Goal: Task Accomplishment & Management: Manage account settings

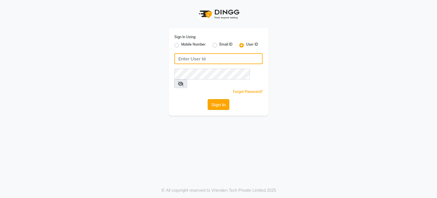
type input "desiresalon"
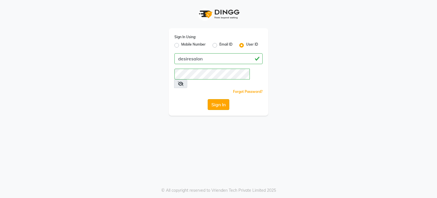
click at [215, 99] on button "Sign In" at bounding box center [219, 104] width 22 height 11
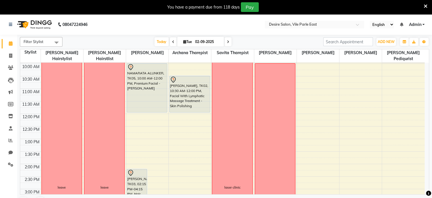
scroll to position [47, 0]
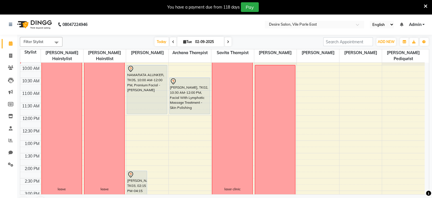
click at [225, 43] on span at bounding box center [228, 41] width 7 height 9
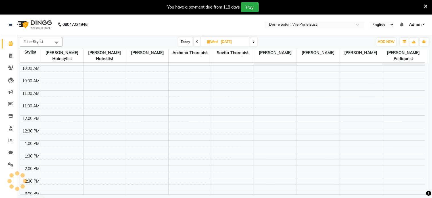
scroll to position [25, 0]
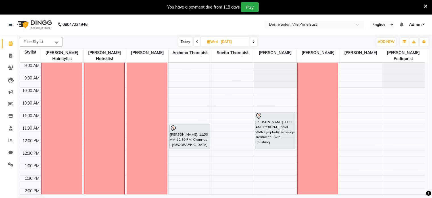
click at [198, 40] on span at bounding box center [197, 41] width 7 height 9
type input "02-09-2025"
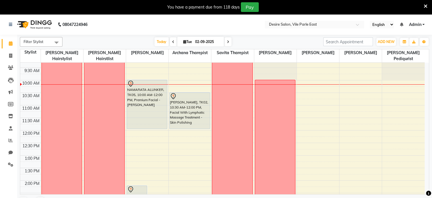
scroll to position [31, 0]
click at [183, 41] on icon at bounding box center [184, 42] width 3 height 4
select select "9"
select select "2025"
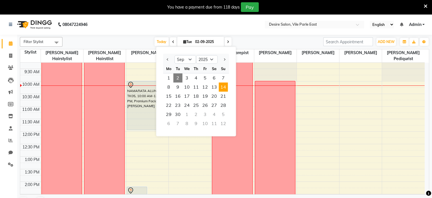
click at [223, 85] on span "14" at bounding box center [223, 86] width 9 height 9
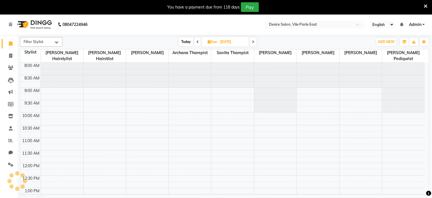
scroll to position [50, 0]
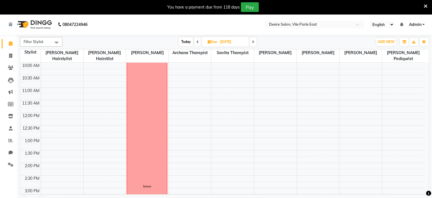
click at [254, 40] on icon at bounding box center [253, 41] width 2 height 3
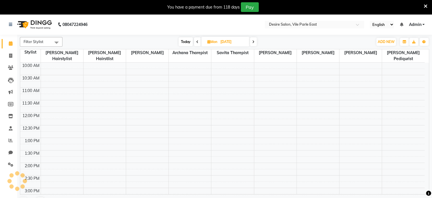
scroll to position [50, 0]
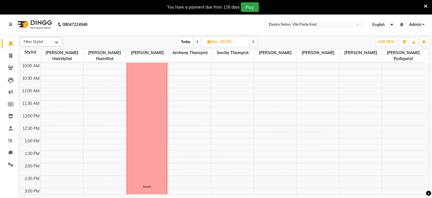
click at [254, 40] on icon at bounding box center [253, 41] width 2 height 3
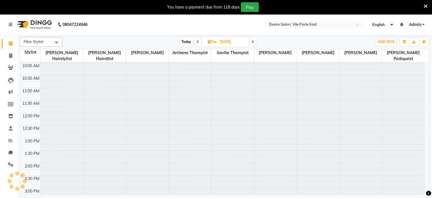
scroll to position [50, 0]
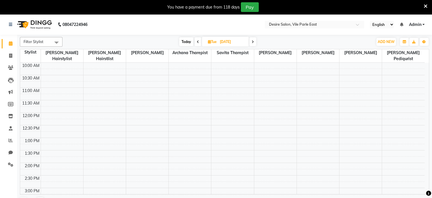
click at [188, 41] on span "Today" at bounding box center [186, 41] width 14 height 9
type input "02-09-2025"
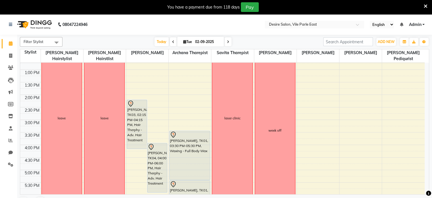
scroll to position [111, 0]
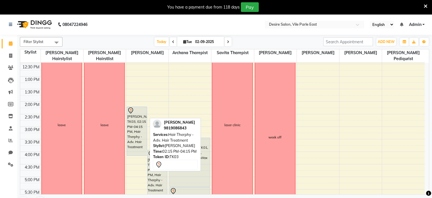
click at [138, 116] on div "[PERSON_NAME], TK03, 02:15 PM-04:15 PM, Hair Therphy - Adv. Hair Treatment" at bounding box center [137, 131] width 20 height 49
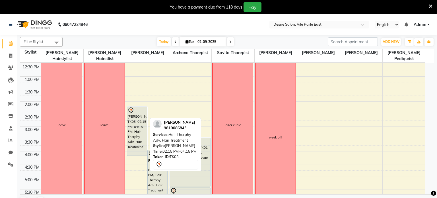
select select "7"
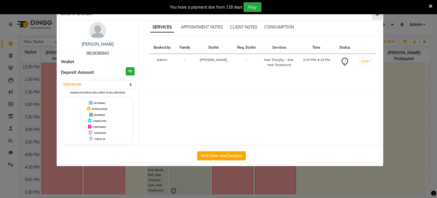
click at [376, 14] on icon "button" at bounding box center [376, 14] width 3 height 5
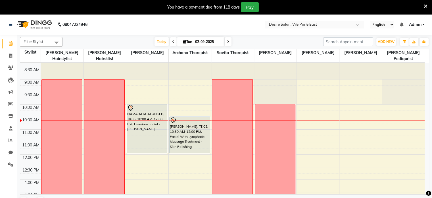
scroll to position [0, 0]
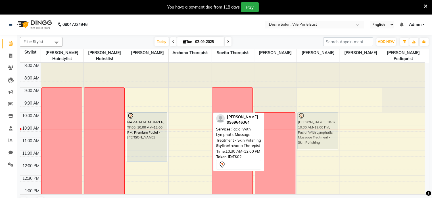
drag, startPoint x: 190, startPoint y: 133, endPoint x: 312, endPoint y: 119, distance: 123.4
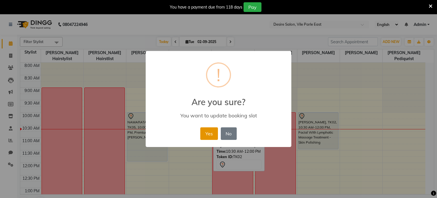
click at [210, 131] on button "Yes" at bounding box center [208, 133] width 17 height 13
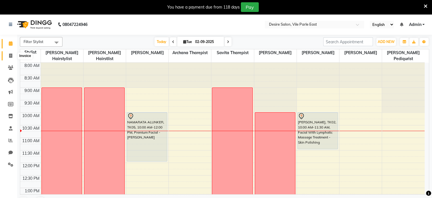
click at [10, 56] on icon at bounding box center [10, 55] width 3 height 4
select select "service"
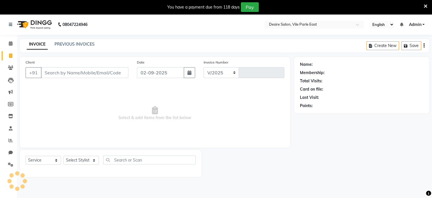
select select "8076"
type input "0674"
click at [79, 71] on input "Client" at bounding box center [85, 72] width 88 height 11
click at [77, 76] on input "Client" at bounding box center [85, 72] width 88 height 11
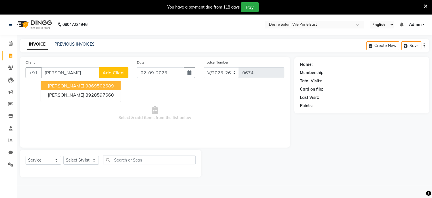
click at [57, 85] on span "pushpa parihar" at bounding box center [66, 86] width 37 height 6
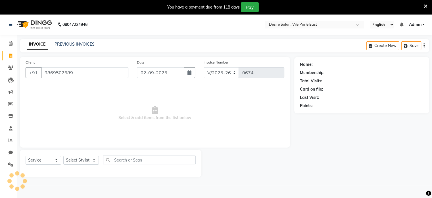
type input "9869502689"
select select "1: Object"
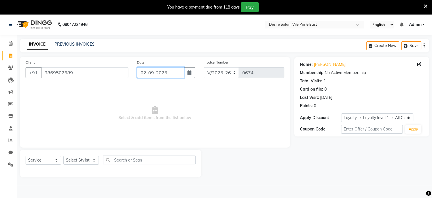
drag, startPoint x: 436, startPoint y: 96, endPoint x: 167, endPoint y: 74, distance: 270.1
click at [167, 74] on input "02-09-2025" at bounding box center [160, 72] width 47 height 11
select select "9"
select select "2025"
click at [72, 44] on link "PREVIOUS INVOICES" at bounding box center [75, 44] width 40 height 5
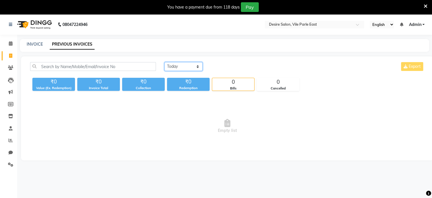
click at [183, 68] on select "Today Yesterday Custom Range" at bounding box center [184, 66] width 38 height 9
select select "yesterday"
click at [165, 62] on select "Today Yesterday Custom Range" at bounding box center [184, 66] width 38 height 9
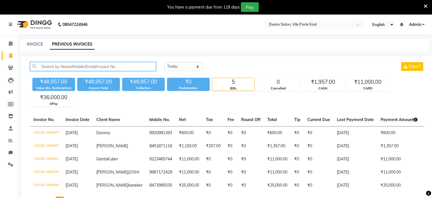
click at [74, 68] on input "text" at bounding box center [93, 66] width 126 height 9
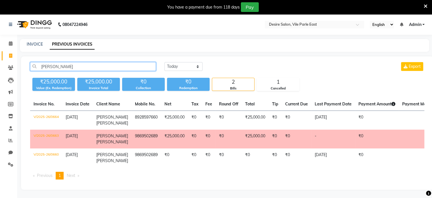
type input "pushpa"
click at [188, 137] on td "₹0" at bounding box center [195, 138] width 14 height 19
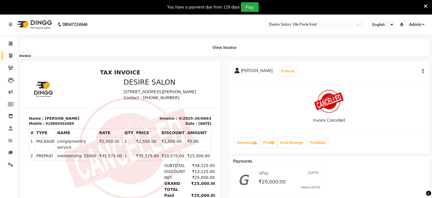
click at [11, 55] on icon at bounding box center [10, 55] width 3 height 4
select select "8076"
select select "service"
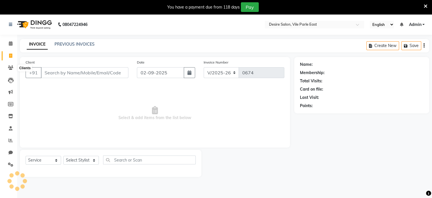
scroll to position [14, 0]
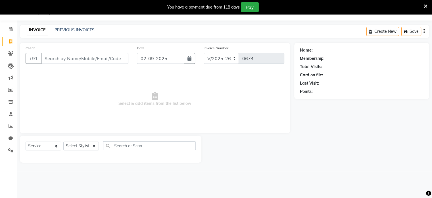
click at [74, 61] on input "Client" at bounding box center [85, 58] width 88 height 11
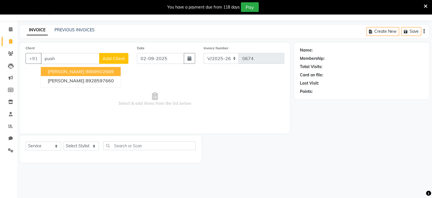
click at [61, 74] on span "pushpa parihar" at bounding box center [66, 72] width 37 height 6
type input "9869502689"
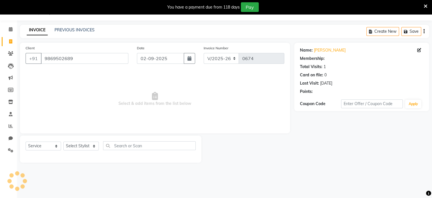
select select "1: Object"
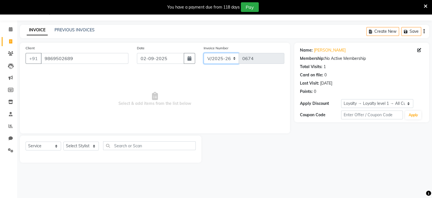
click at [225, 61] on select "V/2025 V/2025-26" at bounding box center [222, 58] width 36 height 11
click at [55, 58] on input "9869502689" at bounding box center [85, 58] width 88 height 11
drag, startPoint x: 55, startPoint y: 58, endPoint x: 80, endPoint y: 55, distance: 25.7
click at [80, 55] on input "9869502689" at bounding box center [85, 58] width 88 height 11
click at [75, 31] on link "PREVIOUS INVOICES" at bounding box center [75, 29] width 40 height 5
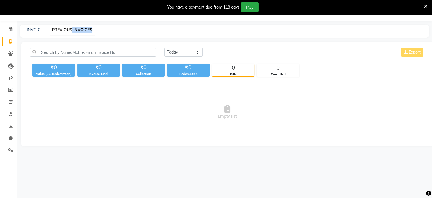
drag, startPoint x: 71, startPoint y: 33, endPoint x: 67, endPoint y: 53, distance: 21.0
click at [67, 53] on main "INVOICE PREVIOUS INVOICES Today Yesterday Custom Range Export ₹0 Value (Ex. Red…" at bounding box center [224, 90] width 415 height 130
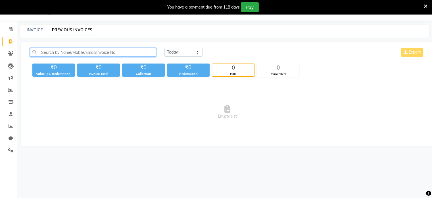
click at [67, 53] on input "text" at bounding box center [93, 52] width 126 height 9
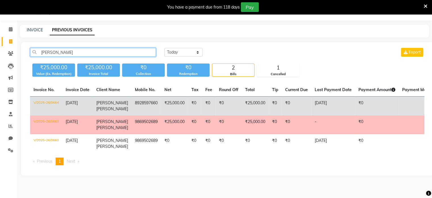
type input "[PERSON_NAME]"
click at [78, 104] on span "[DATE]" at bounding box center [72, 102] width 12 height 5
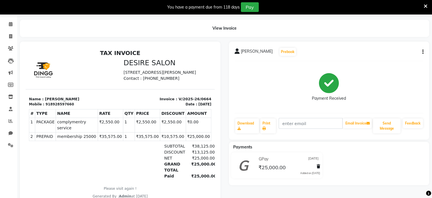
scroll to position [23, 0]
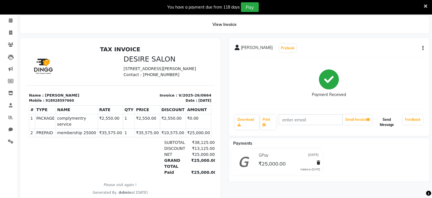
click at [391, 123] on button "Send Message" at bounding box center [387, 122] width 28 height 15
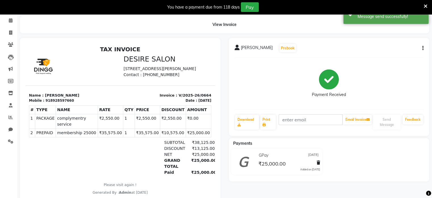
click at [400, 154] on div "GPay [DATE] ₹25,000.00 Added on [DATE]" at bounding box center [329, 162] width 209 height 28
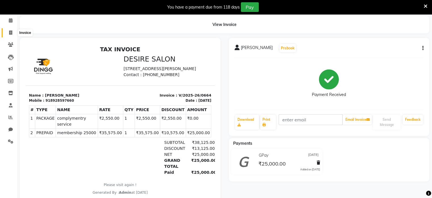
click at [10, 32] on icon at bounding box center [10, 32] width 3 height 4
select select "8076"
select select "service"
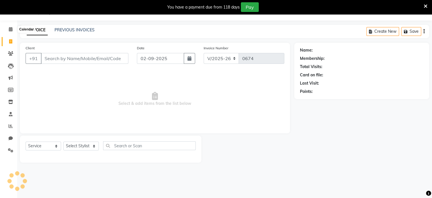
scroll to position [14, 0]
click at [75, 32] on link "PREVIOUS INVOICES" at bounding box center [75, 29] width 40 height 5
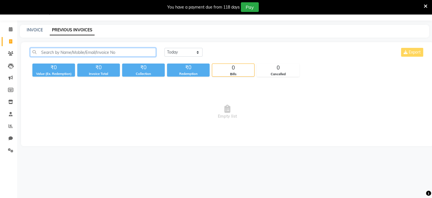
click at [66, 53] on input "text" at bounding box center [93, 52] width 126 height 9
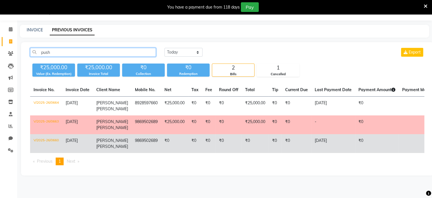
type input "push"
click at [97, 145] on td "pushpa parihar" at bounding box center [112, 143] width 39 height 19
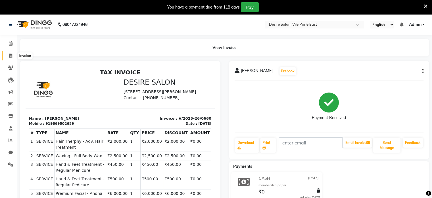
click at [10, 56] on icon at bounding box center [10, 55] width 3 height 4
select select "8076"
select select "service"
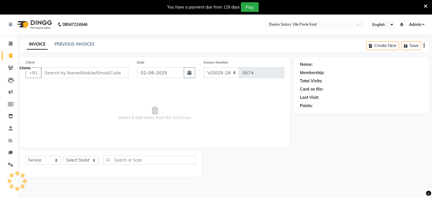
scroll to position [14, 0]
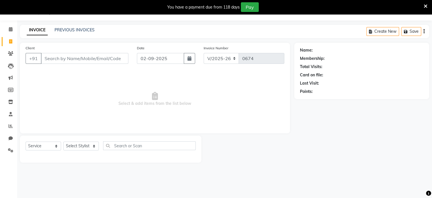
drag, startPoint x: 433, startPoint y: 53, endPoint x: 291, endPoint y: 135, distance: 164.2
click at [291, 135] on div "Client +91 Date 02-09-2025 Invoice Number V/2025 V/2025-26 0674 Select & add it…" at bounding box center [155, 103] width 279 height 120
click at [10, 31] on icon at bounding box center [11, 29] width 4 height 4
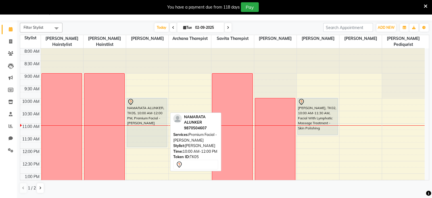
click at [134, 98] on icon at bounding box center [130, 101] width 7 height 7
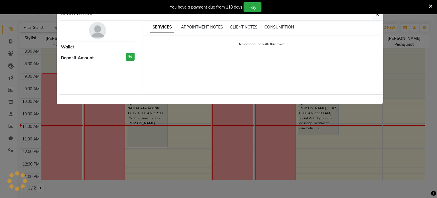
select select "7"
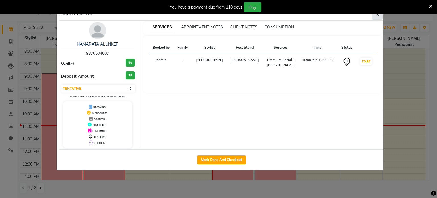
click at [373, 15] on button "button" at bounding box center [377, 14] width 11 height 11
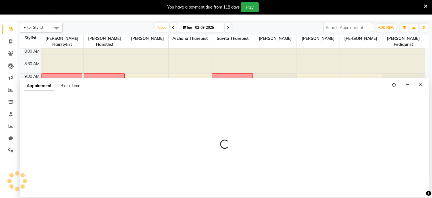
select select "75801"
select select "630"
select select "tentative"
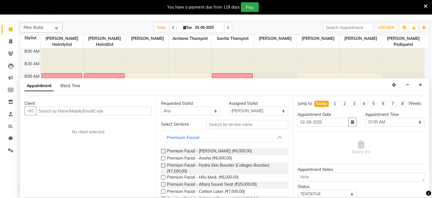
click at [87, 111] on input "text" at bounding box center [94, 110] width 116 height 9
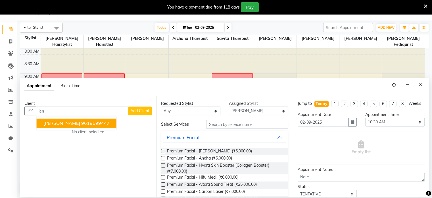
click at [55, 123] on span "[PERSON_NAME]" at bounding box center [61, 123] width 37 height 6
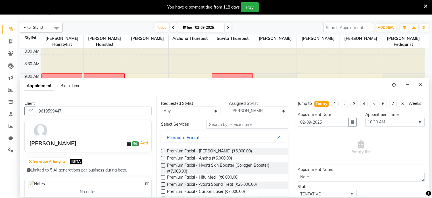
type input "9619599447"
click at [223, 127] on input "text" at bounding box center [247, 124] width 82 height 9
click at [223, 126] on input "text" at bounding box center [247, 124] width 82 height 9
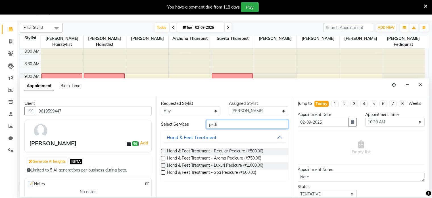
type input "pedi"
click at [163, 150] on label at bounding box center [163, 151] width 4 height 4
click at [163, 150] on input "checkbox" at bounding box center [163, 152] width 4 height 4
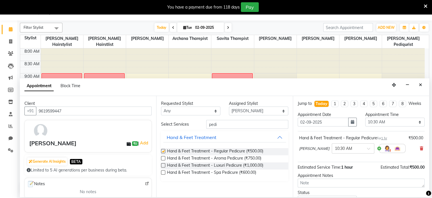
checkbox input "false"
click at [220, 125] on input "pedi" at bounding box center [247, 124] width 82 height 9
type input "p"
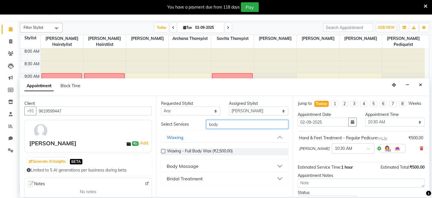
type input "body"
click at [182, 167] on div "Body Massage" at bounding box center [183, 165] width 32 height 7
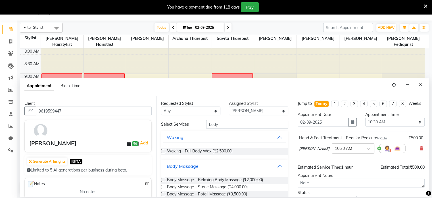
click at [164, 179] on label at bounding box center [163, 179] width 4 height 4
click at [164, 179] on input "checkbox" at bounding box center [163, 180] width 4 height 4
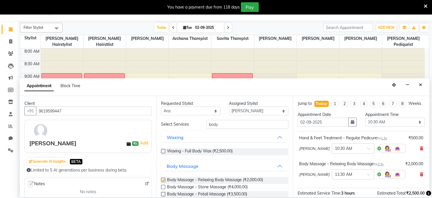
checkbox input "false"
click at [271, 111] on select "Select Archana Tharepist Bhavna Pediqurist Bhavna shelke desire salon Jagruti H…" at bounding box center [258, 110] width 59 height 9
select select "74552"
click at [229, 106] on select "Select Archana Tharepist Bhavna Pediqurist Bhavna shelke desire salon Jagruti H…" at bounding box center [258, 110] width 59 height 9
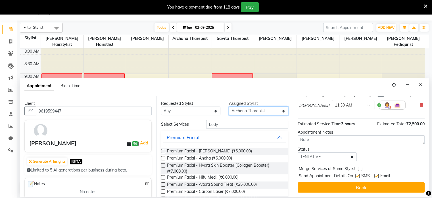
scroll to position [74, 0]
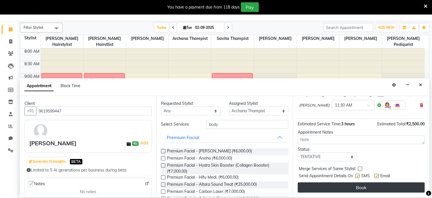
click at [391, 189] on button "Book" at bounding box center [361, 187] width 127 height 10
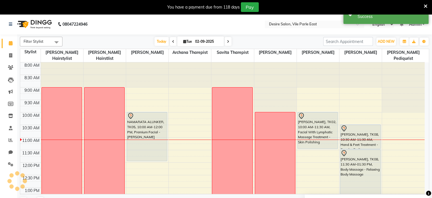
scroll to position [0, 0]
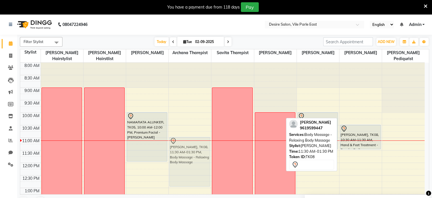
drag, startPoint x: 361, startPoint y: 163, endPoint x: 185, endPoint y: 154, distance: 175.6
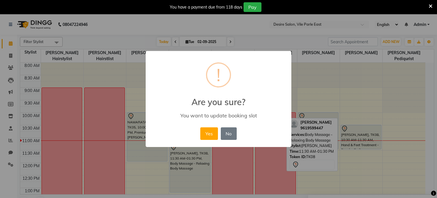
click at [185, 154] on div "× ! Are you sure? You want to update booking slot Yes No No" at bounding box center [218, 99] width 437 height 198
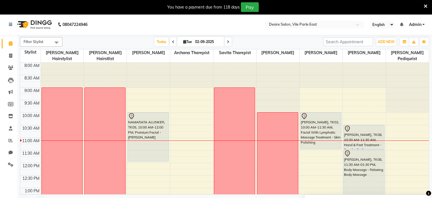
click at [429, 142] on td "8:00 AM 8:30 AM 9:00 AM 9:30 AM 10:00 AM 10:30 AM 11:00 AM 11:30 AM 12:00 PM 12…" at bounding box center [224, 129] width 409 height 132
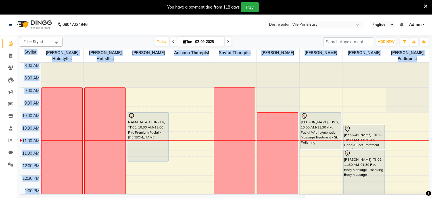
drag, startPoint x: 429, startPoint y: 142, endPoint x: 430, endPoint y: 124, distance: 17.9
click at [430, 124] on div "Filter Stylist Select All Sonali Hairstylist Jagruti Hairstlist Yogita Tharepis…" at bounding box center [224, 123] width 415 height 176
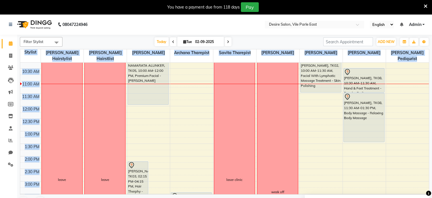
scroll to position [58, 0]
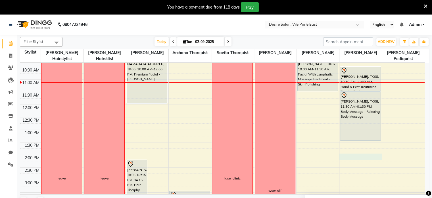
click at [379, 148] on div "8:00 AM 8:30 AM 9:00 AM 9:30 AM 10:00 AM 10:30 AM 11:00 AM 11:30 AM 12:00 PM 12…" at bounding box center [222, 180] width 405 height 350
select select "75801"
select select "840"
select select "tentative"
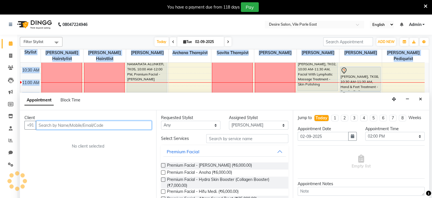
scroll to position [14, 0]
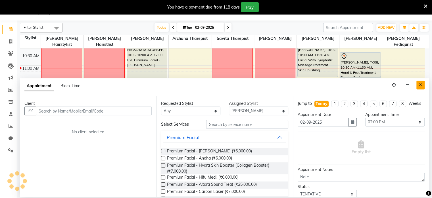
click at [421, 84] on icon "Close" at bounding box center [420, 85] width 3 height 4
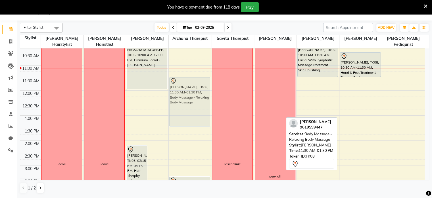
drag, startPoint x: 371, startPoint y: 85, endPoint x: 197, endPoint y: 86, distance: 173.7
click at [197, 86] on tr "leave leave Mamta kamat, TK03, 02:15 PM-04:15 PM, Hair Therphy - Adv. Hair Trea…" at bounding box center [222, 165] width 405 height 350
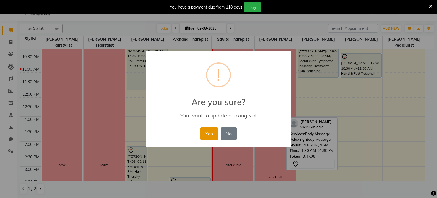
click at [208, 131] on button "Yes" at bounding box center [208, 133] width 17 height 13
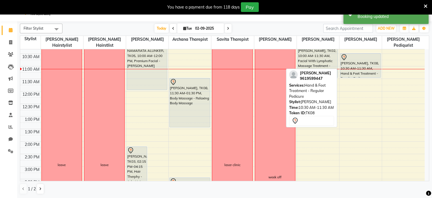
click at [352, 69] on div "[PERSON_NAME], TK08, 10:30 AM-11:30 AM, Hand & Feet Treatment - Regular Pedicure" at bounding box center [361, 65] width 40 height 24
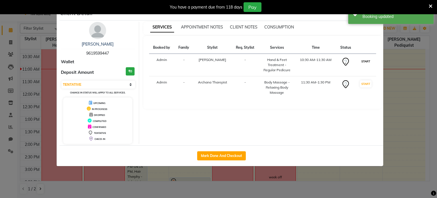
click at [368, 61] on button "START" at bounding box center [366, 61] width 12 height 7
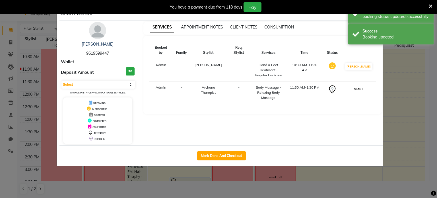
click at [360, 85] on button "START" at bounding box center [358, 88] width 12 height 7
select select "1"
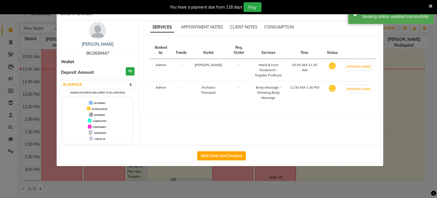
click at [392, 76] on ngb-modal-window "Client Detail jennifer gadgil 9619599447 Wallet Deposit Amount ₹0 Select IN SER…" at bounding box center [218, 99] width 437 height 198
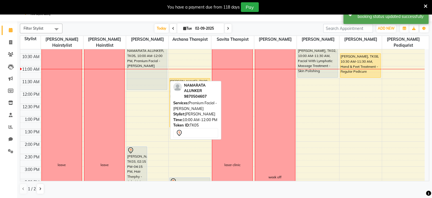
click at [150, 49] on div "NAMARATA ALUNKER, TK05, 10:00 AM-12:00 PM, Premium Facial - [PERSON_NAME]" at bounding box center [147, 65] width 40 height 49
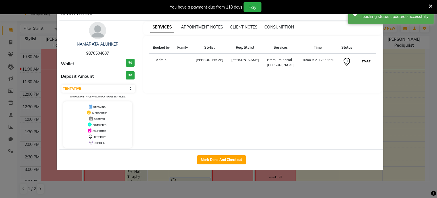
click at [365, 59] on button "START" at bounding box center [366, 61] width 12 height 7
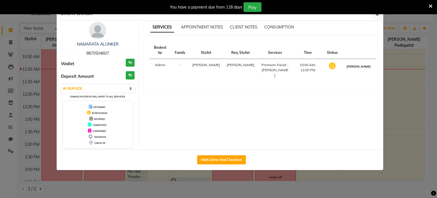
click at [365, 63] on button "[PERSON_NAME]" at bounding box center [358, 66] width 27 height 7
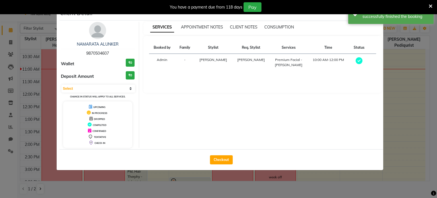
select select "3"
click at [405, 55] on ngb-modal-window "Client Detail NAMARATA ALUNKER 9870504607 Wallet ₹0 Deposit Amount ₹0 Select MA…" at bounding box center [218, 99] width 437 height 198
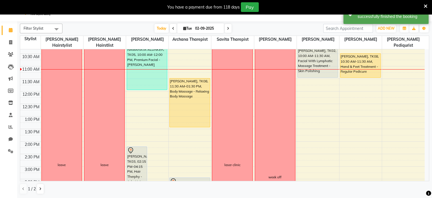
scroll to position [0, 0]
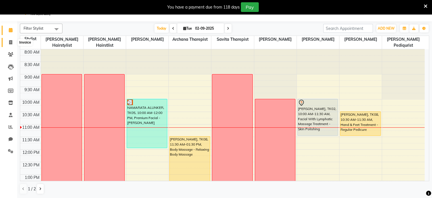
click at [9, 43] on span at bounding box center [11, 42] width 10 height 7
select select "service"
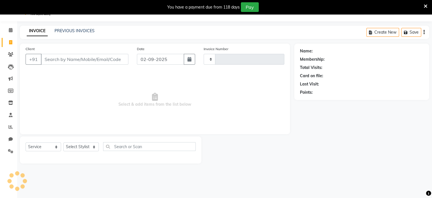
type input "0674"
select select "8076"
click at [69, 34] on div "INVOICE PREVIOUS INVOICES Create New Save" at bounding box center [225, 32] width 410 height 13
click at [70, 31] on link "PREVIOUS INVOICES" at bounding box center [75, 30] width 40 height 5
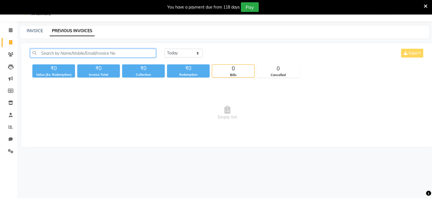
click at [59, 52] on input "text" at bounding box center [93, 53] width 126 height 9
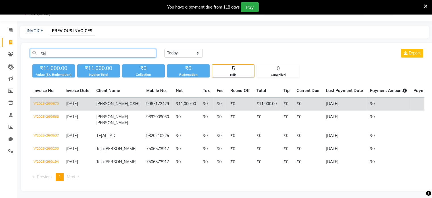
type input "tej"
click at [111, 105] on span "TEJASHREE" at bounding box center [112, 103] width 32 height 5
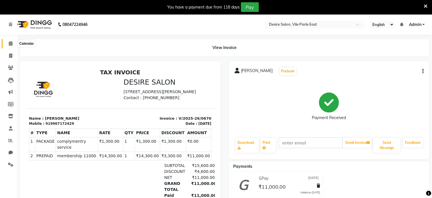
click at [9, 44] on icon at bounding box center [11, 43] width 4 height 4
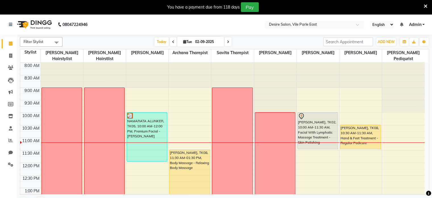
click at [216, 41] on input "02-09-2025" at bounding box center [208, 42] width 28 height 9
select select "9"
select select "2025"
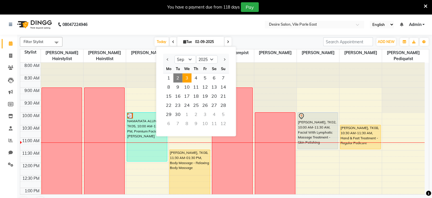
click at [186, 77] on span "3" at bounding box center [186, 77] width 9 height 9
type input "[DATE]"
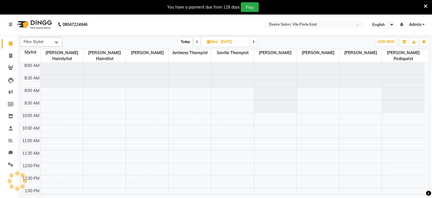
scroll to position [75, 0]
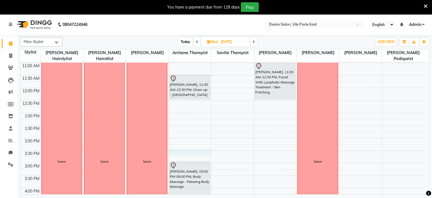
click at [173, 146] on div "8:00 AM 8:30 AM 9:00 AM 9:30 AM 10:00 AM 10:30 AM 11:00 AM 11:30 AM 12:00 PM 12…" at bounding box center [222, 163] width 405 height 350
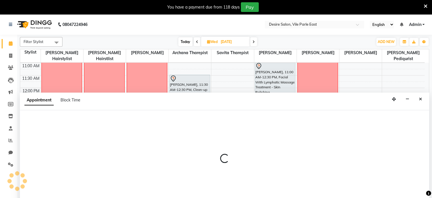
select select "74552"
select select "tentative"
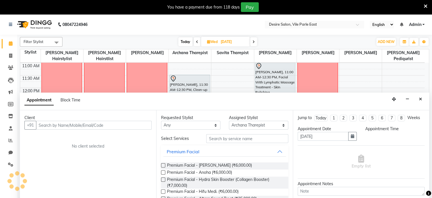
scroll to position [14, 0]
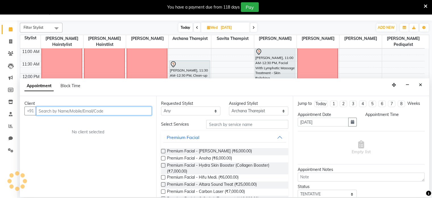
select select "870"
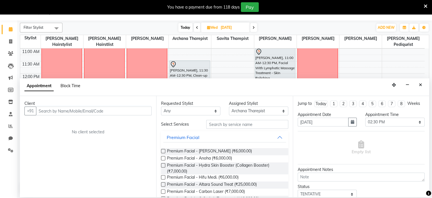
click at [70, 84] on span "Block Time" at bounding box center [71, 85] width 20 height 5
select select "74552"
select select "870"
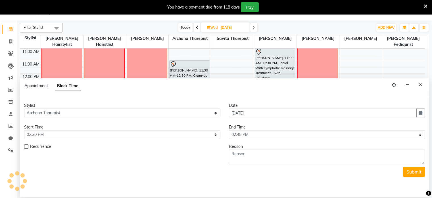
scroll to position [75, 0]
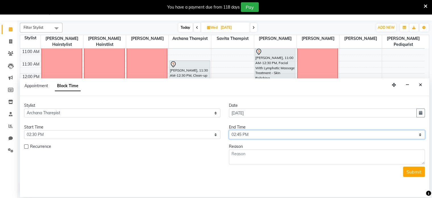
click at [420, 134] on select "Select 09:00 AM 09:15 AM 09:30 AM 09:45 AM 10:00 AM 10:15 AM 10:30 AM 10:45 AM …" at bounding box center [327, 134] width 196 height 9
select select "900"
click at [229, 130] on select "Select 09:00 AM 09:15 AM 09:30 AM 09:45 AM 10:00 AM 10:15 AM 10:30 AM 10:45 AM …" at bounding box center [327, 134] width 196 height 9
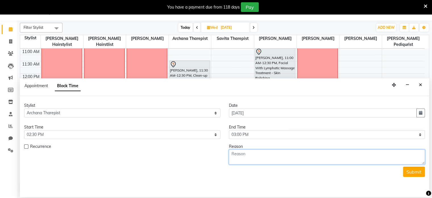
click at [235, 154] on textarea at bounding box center [327, 156] width 196 height 15
type textarea "going for meeting"
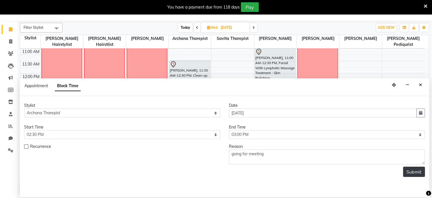
click at [407, 168] on button "Submit" at bounding box center [414, 171] width 22 height 10
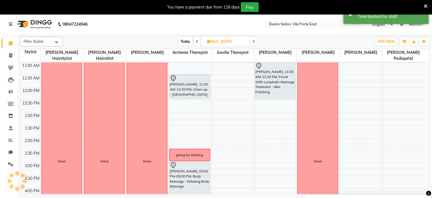
scroll to position [0, 0]
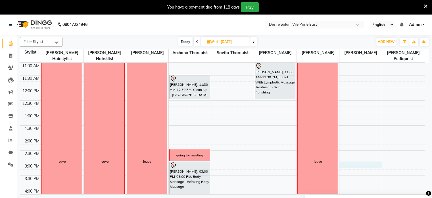
click at [345, 158] on div "8:00 AM 8:30 AM 9:00 AM 9:30 AM 10:00 AM 10:30 AM 11:00 AM 11:30 AM 12:00 PM 12…" at bounding box center [222, 163] width 405 height 350
select select "75801"
select select "tentative"
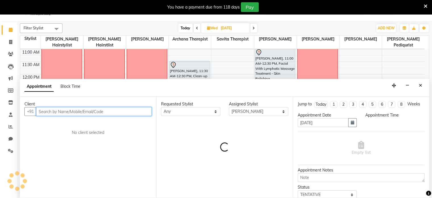
select select "900"
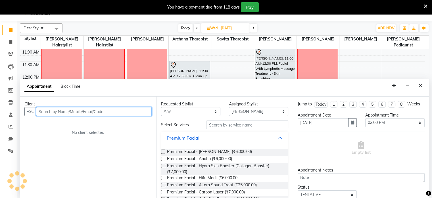
scroll to position [14, 0]
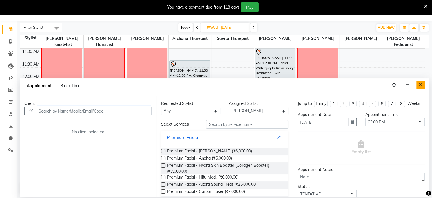
click at [422, 84] on icon "Close" at bounding box center [420, 85] width 3 height 4
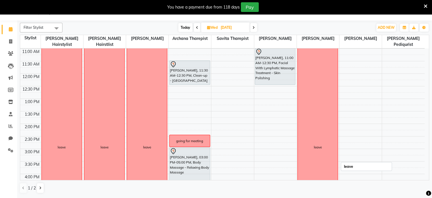
click at [324, 126] on div "leave" at bounding box center [318, 147] width 40 height 296
click at [316, 133] on div "leave" at bounding box center [318, 147] width 40 height 296
click at [317, 144] on div "leave" at bounding box center [318, 146] width 8 height 5
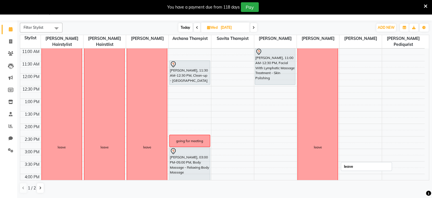
click at [317, 144] on div "leave" at bounding box center [318, 146] width 8 height 5
click at [236, 27] on input "[DATE]" at bounding box center [233, 27] width 28 height 9
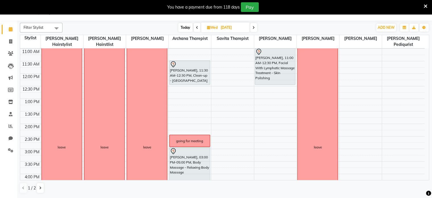
select select "9"
select select "2025"
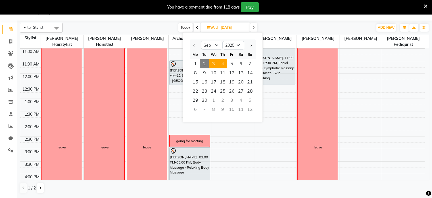
click at [222, 63] on span "4" at bounding box center [222, 63] width 9 height 9
type input "[DATE]"
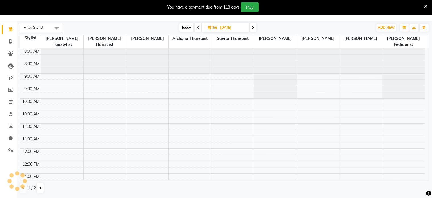
scroll to position [75, 0]
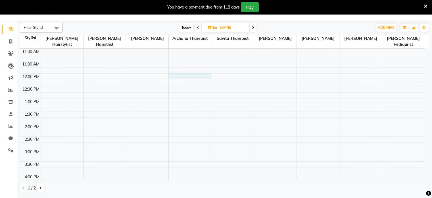
click at [174, 67] on div "8:00 AM 8:30 AM 9:00 AM 9:30 AM 10:00 AM 10:30 AM 11:00 AM 11:30 AM 12:00 PM 12…" at bounding box center [222, 149] width 405 height 350
select select "74552"
select select "720"
select select "tentative"
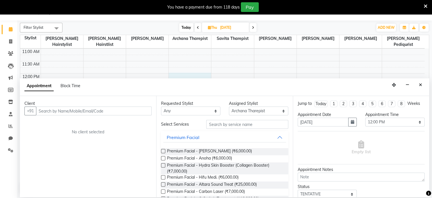
click at [104, 110] on input "text" at bounding box center [94, 110] width 116 height 9
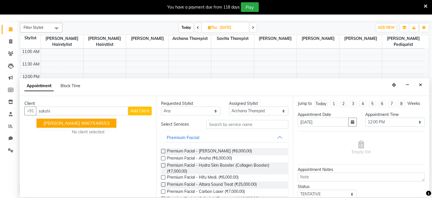
click at [88, 122] on ngb-highlight "9967549553" at bounding box center [95, 123] width 28 height 6
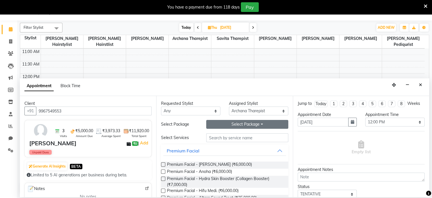
type input "9967549553"
click at [226, 125] on button "Select Package Toggle Dropdown" at bounding box center [247, 124] width 82 height 9
click at [225, 138] on li "HAIR TRETMENT" at bounding box center [229, 135] width 45 height 8
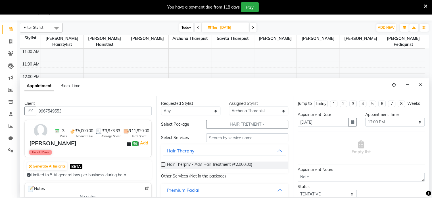
scroll to position [37, 0]
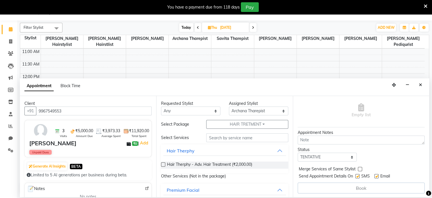
click at [374, 184] on div "Book" at bounding box center [361, 187] width 127 height 11
click at [163, 163] on label at bounding box center [163, 164] width 4 height 4
click at [163, 163] on input "checkbox" at bounding box center [163, 165] width 4 height 4
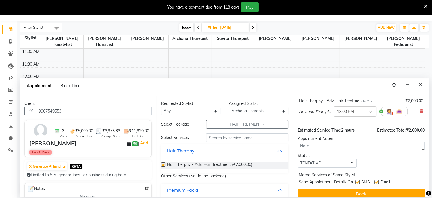
checkbox input "false"
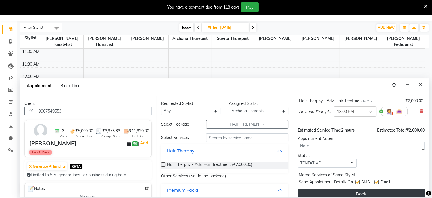
click at [369, 193] on button "Book" at bounding box center [361, 193] width 127 height 10
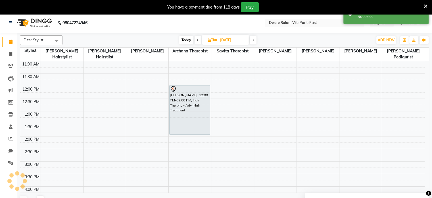
scroll to position [0, 0]
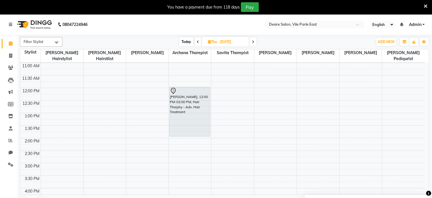
click at [184, 42] on span "Today" at bounding box center [186, 41] width 14 height 9
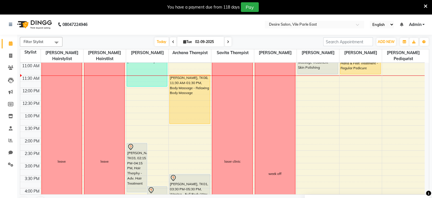
click at [229, 41] on icon at bounding box center [228, 41] width 2 height 3
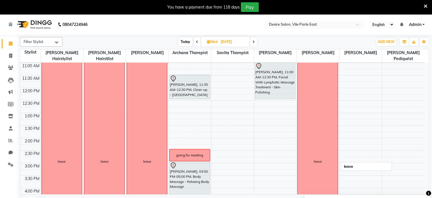
click at [335, 94] on div "leave" at bounding box center [318, 161] width 40 height 296
drag, startPoint x: 335, startPoint y: 160, endPoint x: 323, endPoint y: 161, distance: 12.8
click at [323, 161] on icon "button" at bounding box center [321, 161] width 5 height 4
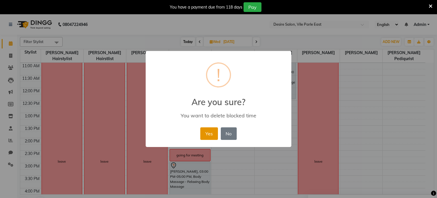
click at [210, 134] on button "Yes" at bounding box center [208, 133] width 17 height 13
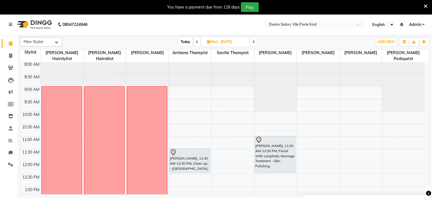
scroll to position [0, 0]
click at [184, 42] on span "Today" at bounding box center [186, 41] width 14 height 9
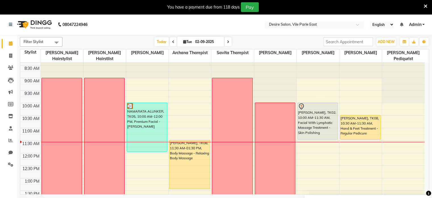
scroll to position [9, 0]
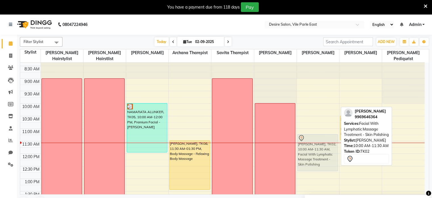
drag, startPoint x: 323, startPoint y: 107, endPoint x: 330, endPoint y: 138, distance: 31.5
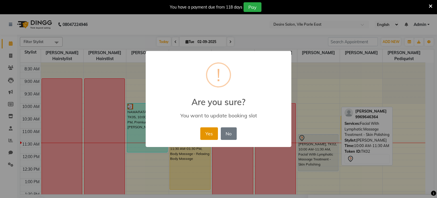
click at [212, 133] on button "Yes" at bounding box center [208, 133] width 17 height 13
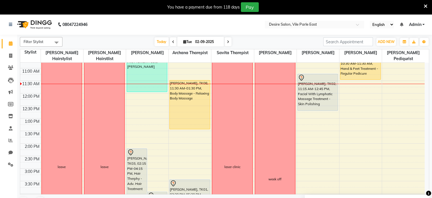
scroll to position [56, 0]
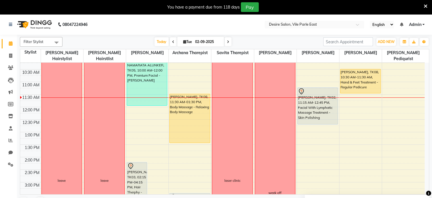
click at [226, 42] on span at bounding box center [228, 41] width 7 height 9
type input "[DATE]"
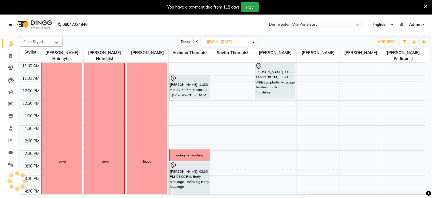
click at [226, 42] on input "[DATE]" at bounding box center [233, 42] width 28 height 9
select select "9"
select select "2025"
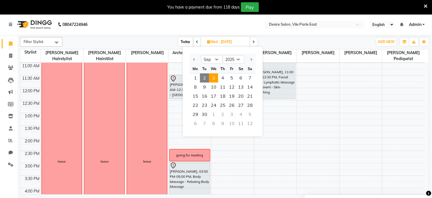
click at [226, 42] on input "[DATE]" at bounding box center [233, 42] width 28 height 9
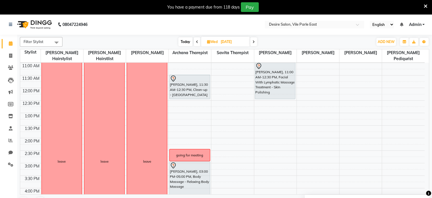
click at [254, 44] on span at bounding box center [253, 41] width 7 height 9
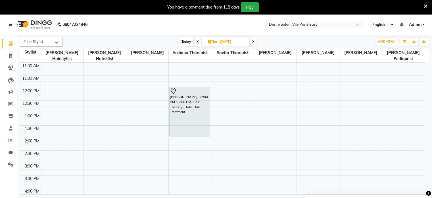
click at [188, 42] on span "Today" at bounding box center [186, 41] width 14 height 9
type input "02-09-2025"
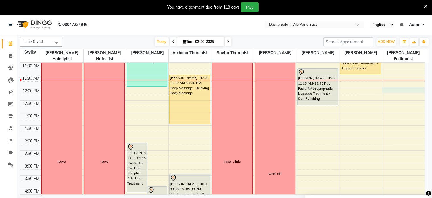
click at [389, 83] on div "8:00 AM 8:30 AM 9:00 AM 9:30 AM 10:00 AM 10:30 AM 11:00 AM 11:30 AM 12:00 PM 12…" at bounding box center [222, 163] width 405 height 350
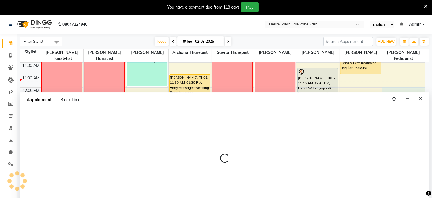
select select "85301"
select select "tentative"
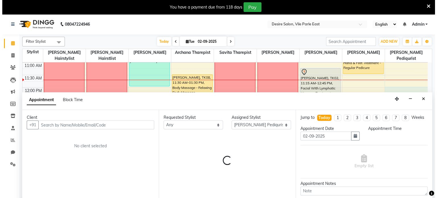
scroll to position [14, 0]
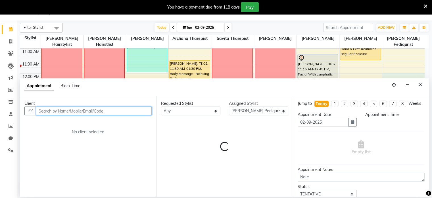
select select "720"
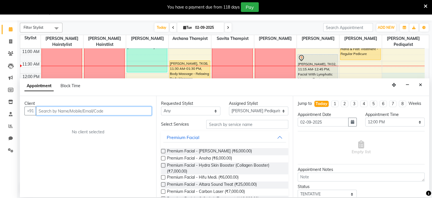
click at [125, 111] on input "text" at bounding box center [94, 110] width 116 height 9
type input "m"
type input "7738367307"
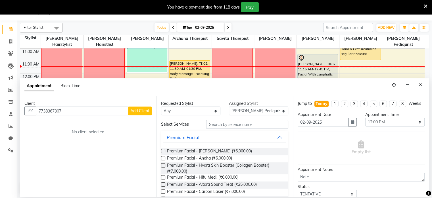
click at [138, 110] on span "Add Client" at bounding box center [139, 110] width 19 height 5
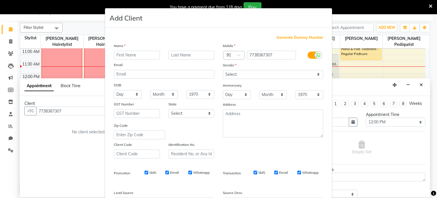
click at [128, 55] on input "text" at bounding box center [137, 55] width 46 height 9
type input "mukata"
click at [173, 55] on input "text" at bounding box center [191, 55] width 46 height 9
type input "mithe"
click at [315, 75] on select "Select [DEMOGRAPHIC_DATA] [DEMOGRAPHIC_DATA] Other Prefer Not To Say" at bounding box center [273, 74] width 100 height 9
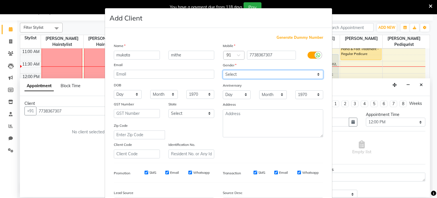
select select "[DEMOGRAPHIC_DATA]"
click at [223, 70] on select "Select [DEMOGRAPHIC_DATA] [DEMOGRAPHIC_DATA] Other Prefer Not To Say" at bounding box center [273, 74] width 100 height 9
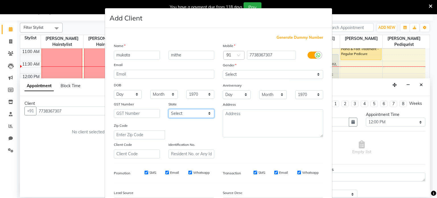
click at [187, 115] on select "Select [GEOGRAPHIC_DATA] [GEOGRAPHIC_DATA] [GEOGRAPHIC_DATA] [GEOGRAPHIC_DATA] …" at bounding box center [191, 113] width 46 height 9
select select "22"
click at [168, 110] on select "Select [GEOGRAPHIC_DATA] [GEOGRAPHIC_DATA] [GEOGRAPHIC_DATA] [GEOGRAPHIC_DATA] …" at bounding box center [191, 113] width 46 height 9
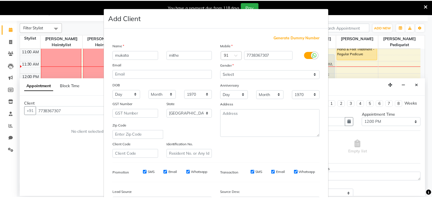
scroll to position [67, 0]
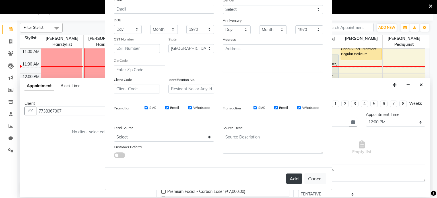
click at [286, 180] on button "Add" at bounding box center [294, 178] width 16 height 10
select select
select select "null"
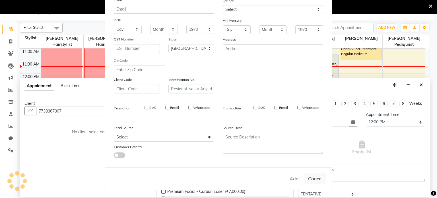
select select
checkbox input "false"
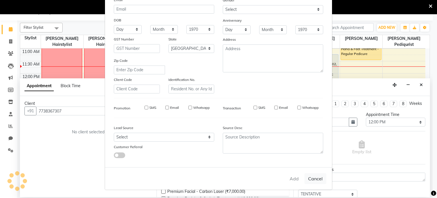
checkbox input "false"
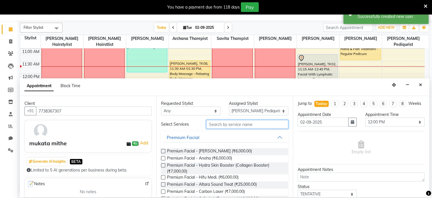
click at [237, 126] on input "text" at bounding box center [247, 124] width 82 height 9
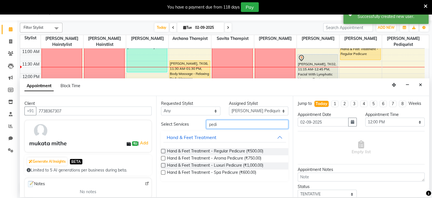
type input "pedi"
click at [164, 150] on label at bounding box center [163, 151] width 4 height 4
click at [164, 150] on input "checkbox" at bounding box center [163, 152] width 4 height 4
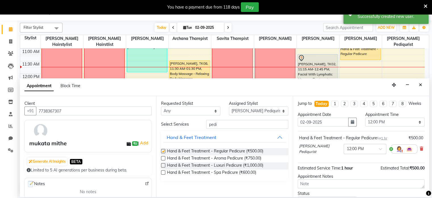
checkbox input "false"
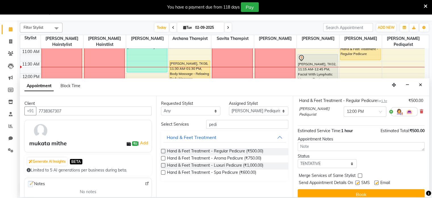
scroll to position [48, 0]
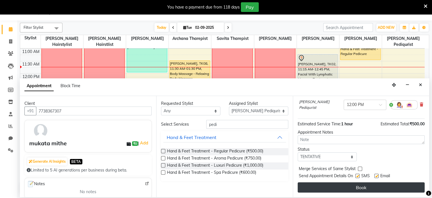
click at [398, 187] on button "Book" at bounding box center [361, 187] width 127 height 10
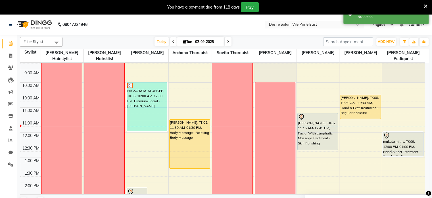
scroll to position [18, 0]
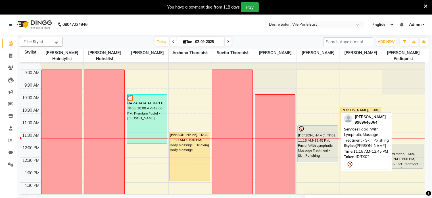
click at [314, 134] on div "[PERSON_NAME], TK02, 11:15 AM-12:45 PM, Facial With Lymphatic Massage Treatment…" at bounding box center [318, 143] width 40 height 36
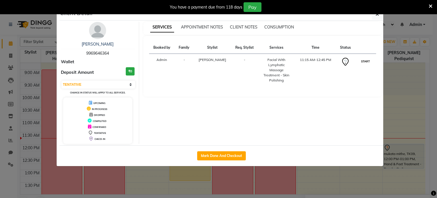
click at [368, 59] on button "START" at bounding box center [365, 61] width 12 height 7
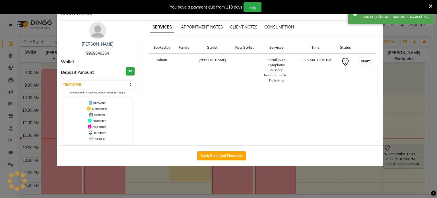
select select "1"
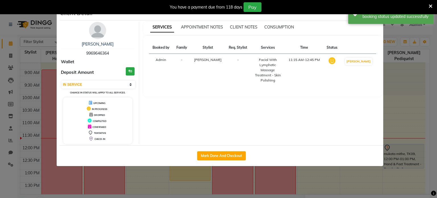
click at [389, 58] on ngb-modal-window "Client Detail [PERSON_NAME] 9969646364 Wallet Deposit Amount ₹0 Select IN SERVI…" at bounding box center [218, 99] width 437 height 198
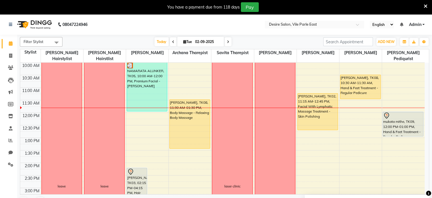
scroll to position [171, 0]
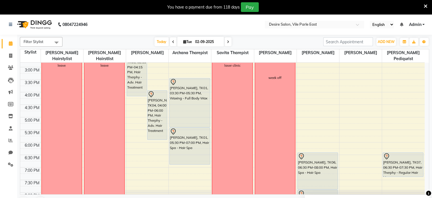
drag, startPoint x: 426, startPoint y: 161, endPoint x: 410, endPoint y: 185, distance: 28.5
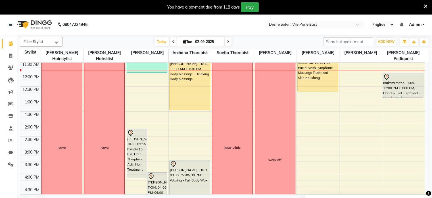
scroll to position [0, 0]
